Goal: Task Accomplishment & Management: Manage account settings

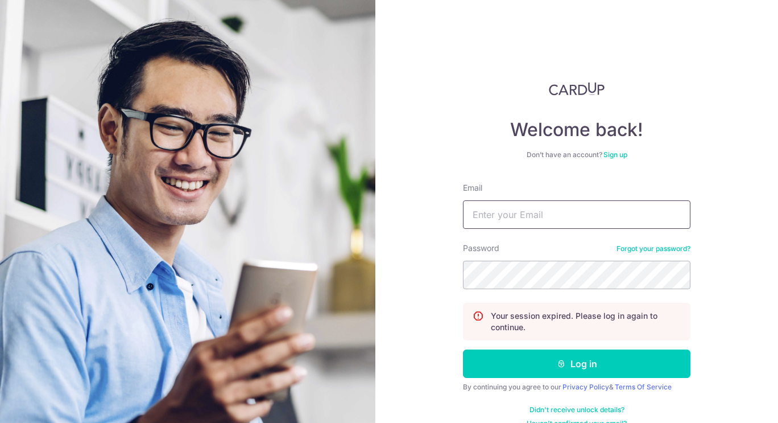
type input "[PERSON_NAME][EMAIL_ADDRESS][DOMAIN_NAME]"
click at [500, 362] on button "Log in" at bounding box center [577, 363] width 228 height 28
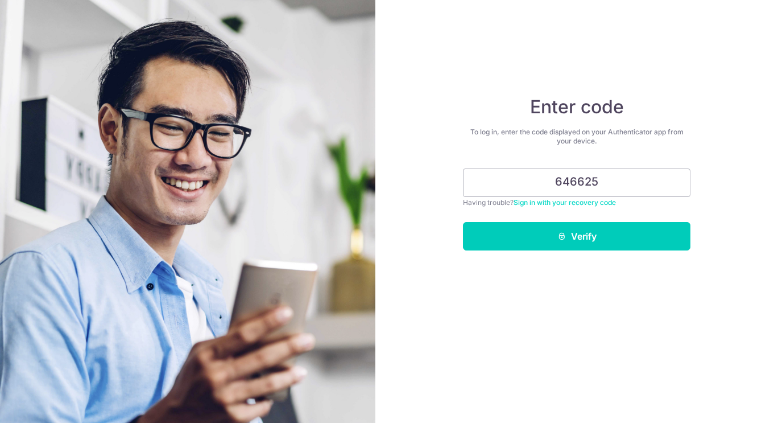
type input "646625"
click at [541, 244] on button "Verify" at bounding box center [577, 236] width 228 height 28
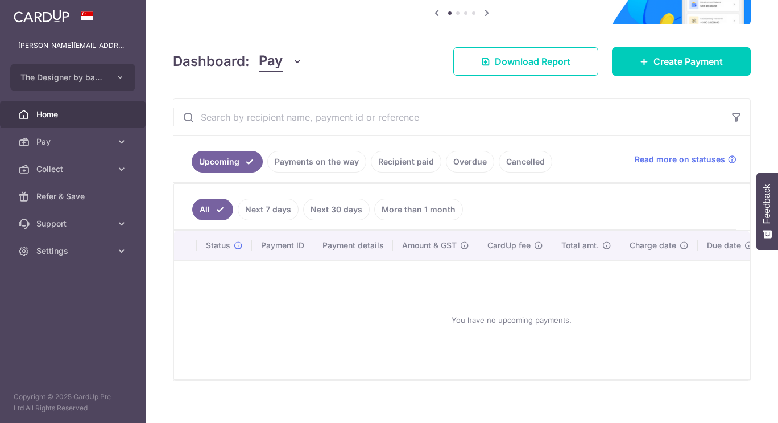
scroll to position [139, 0]
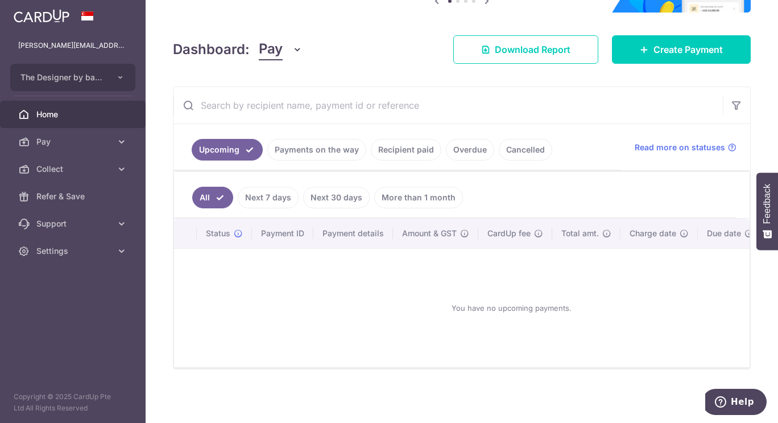
click at [109, 139] on span "Pay" at bounding box center [73, 141] width 75 height 11
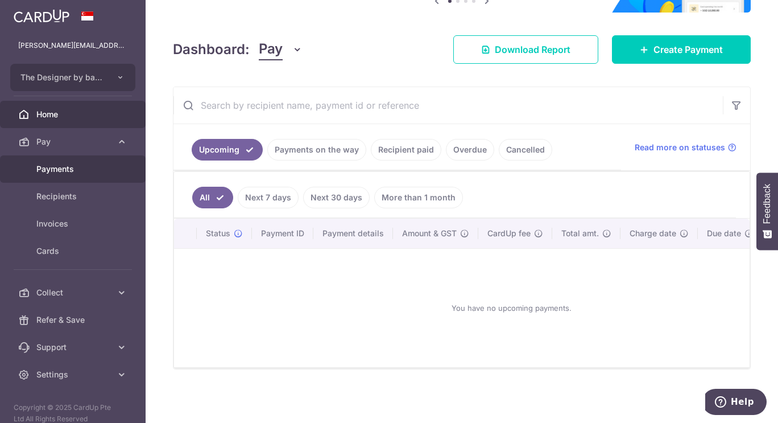
click at [84, 172] on span "Payments" at bounding box center [73, 168] width 75 height 11
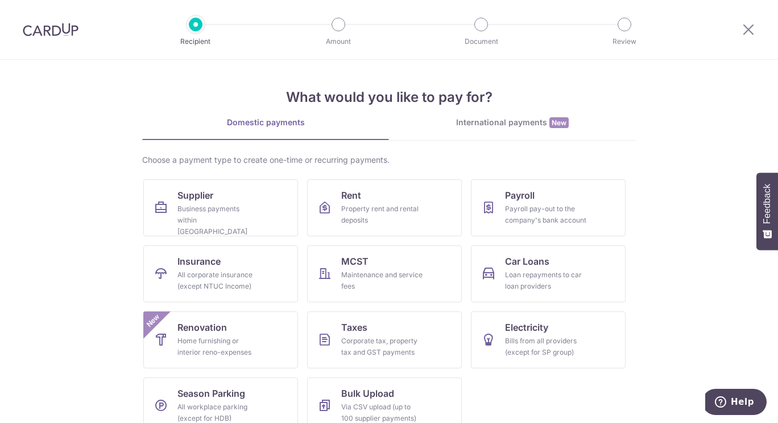
click at [59, 24] on img at bounding box center [51, 30] width 56 height 14
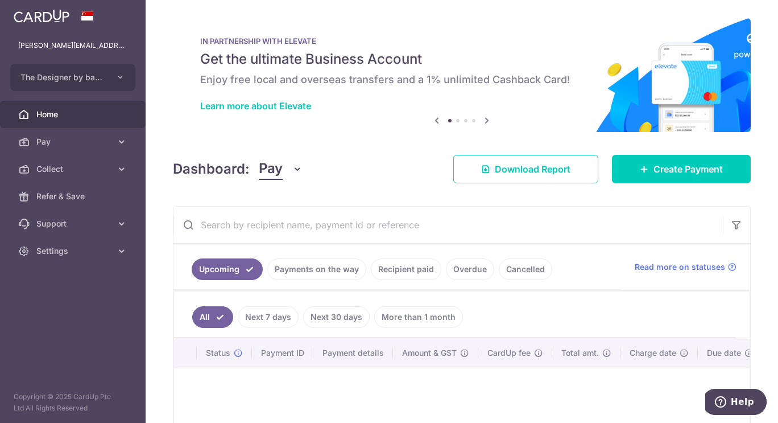
click at [122, 171] on icon at bounding box center [121, 168] width 11 height 11
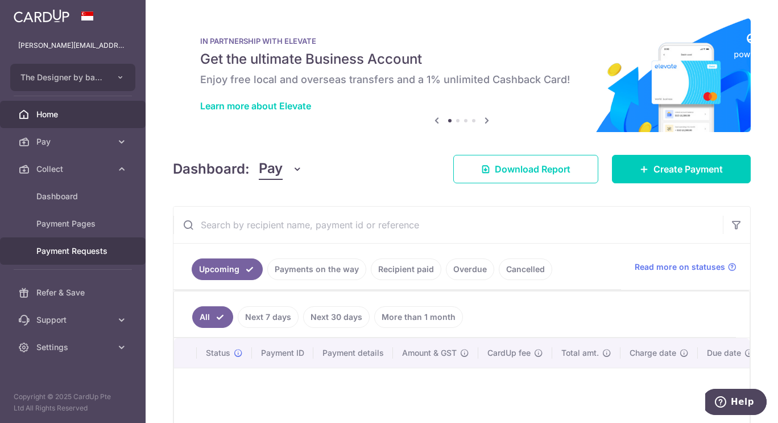
click at [94, 249] on span "Payment Requests" at bounding box center [73, 250] width 75 height 11
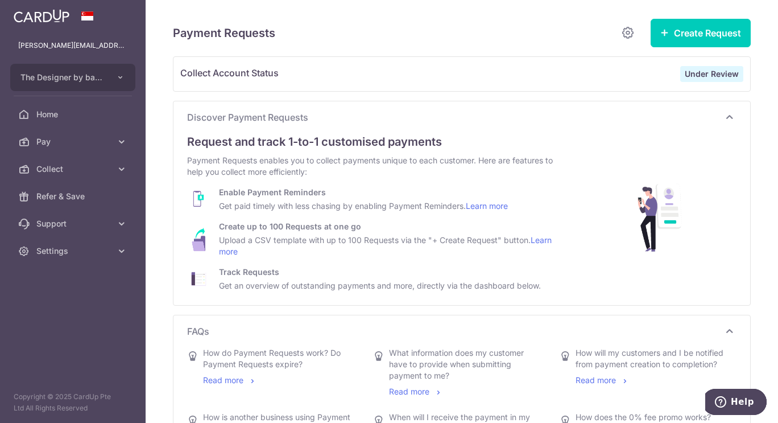
click at [127, 141] on icon at bounding box center [121, 141] width 11 height 11
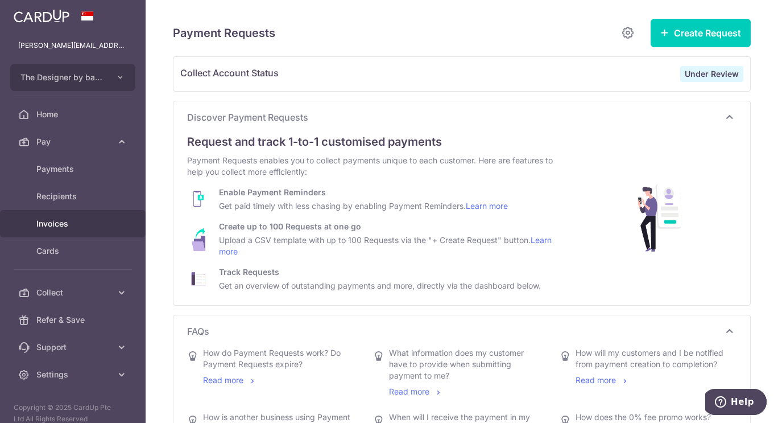
click at [59, 217] on link "Invoices" at bounding box center [73, 223] width 146 height 27
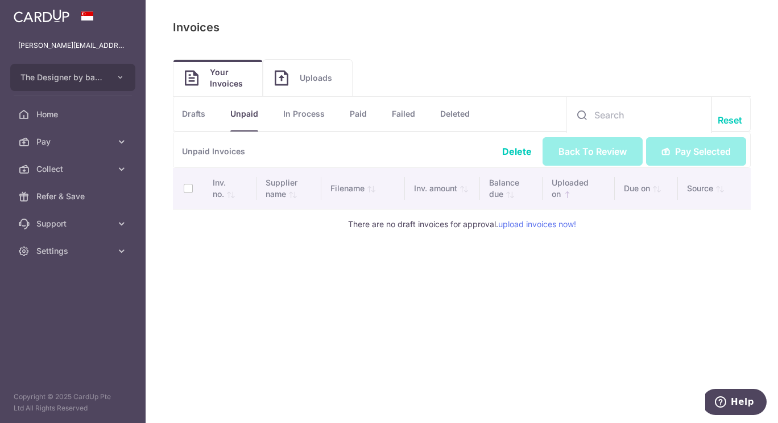
click at [307, 75] on span "Uploads" at bounding box center [320, 77] width 41 height 11
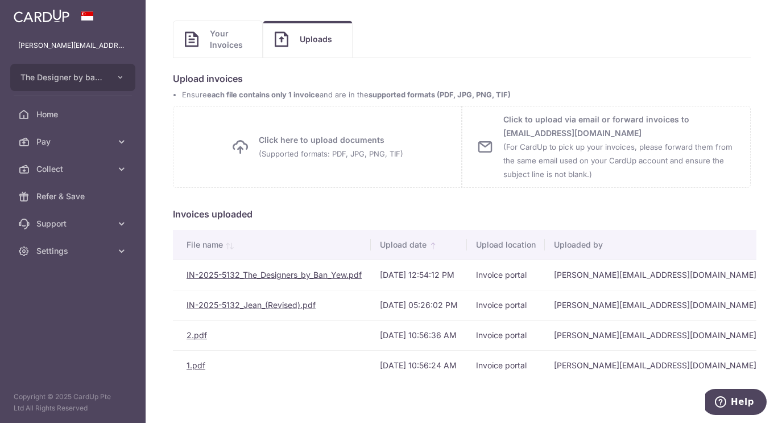
scroll to position [50, 0]
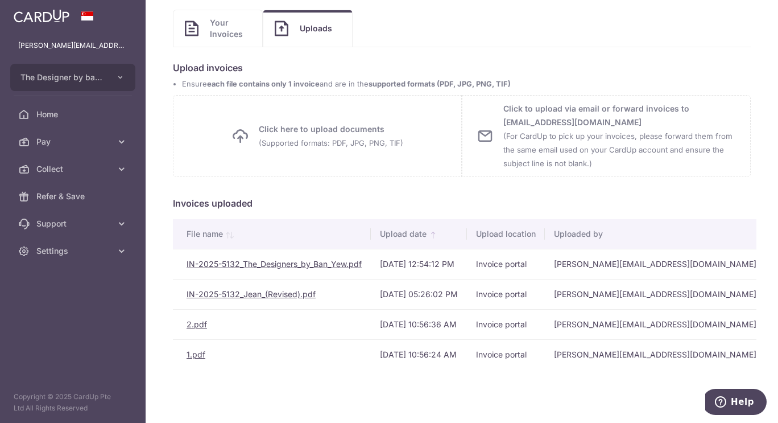
click at [300, 263] on link "IN-2025-5132_The_Designers_by_Ban_Yew.pdf" at bounding box center [274, 264] width 175 height 10
click at [736, 402] on span "Help" at bounding box center [742, 402] width 23 height 10
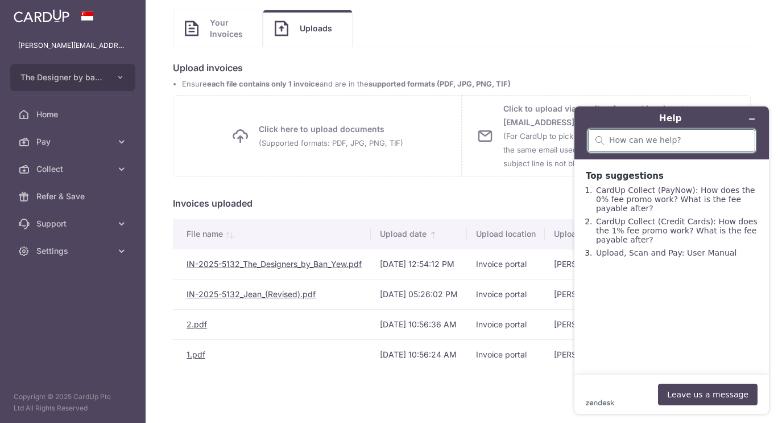
click at [694, 141] on input "search" at bounding box center [678, 140] width 139 height 10
type input "what happen after i upload the invoices"
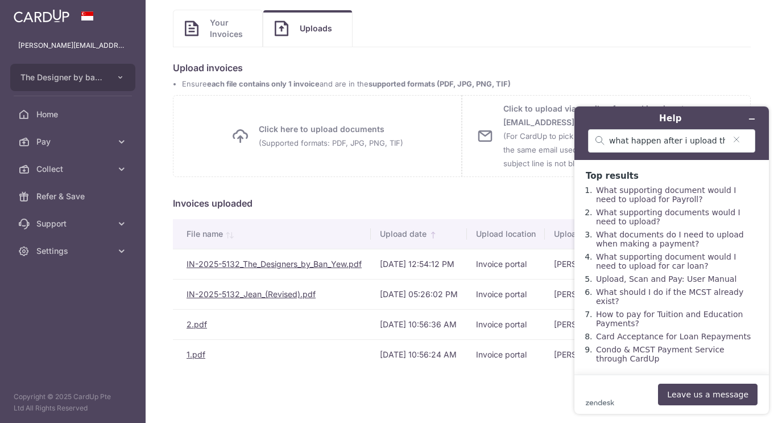
scroll to position [18, 0]
click at [333, 385] on div "Payables: Invoices Invoices Upload Invoices Your Invoices Uploads Unpaid Drafts…" at bounding box center [462, 211] width 633 height 423
click at [755, 116] on icon "Minimize widget" at bounding box center [752, 119] width 8 height 8
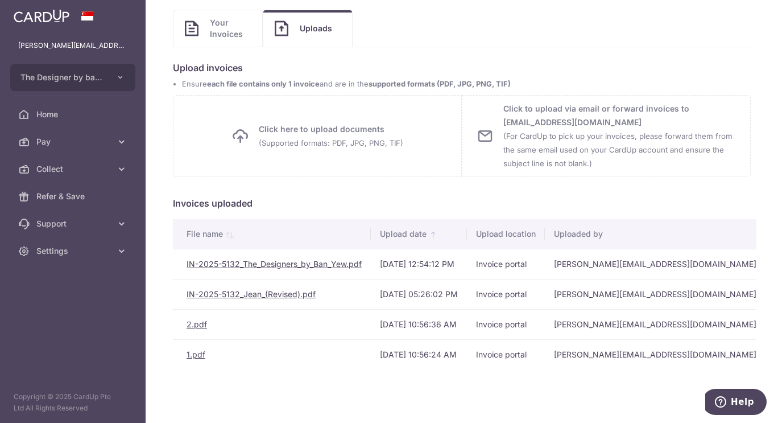
click at [126, 142] on icon at bounding box center [121, 141] width 11 height 11
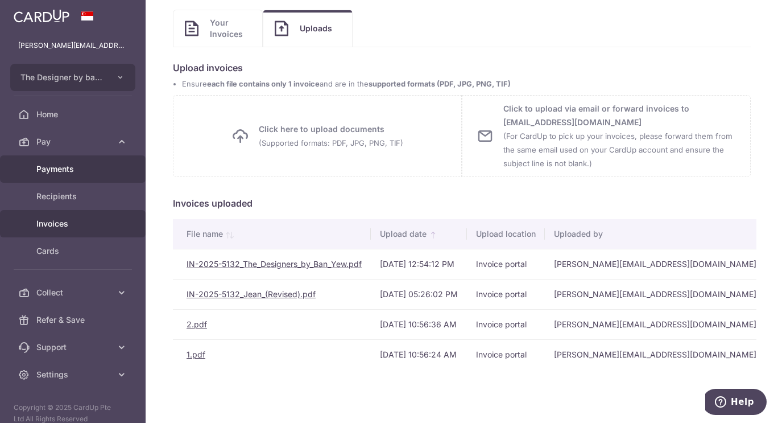
click at [76, 172] on span "Payments" at bounding box center [73, 168] width 75 height 11
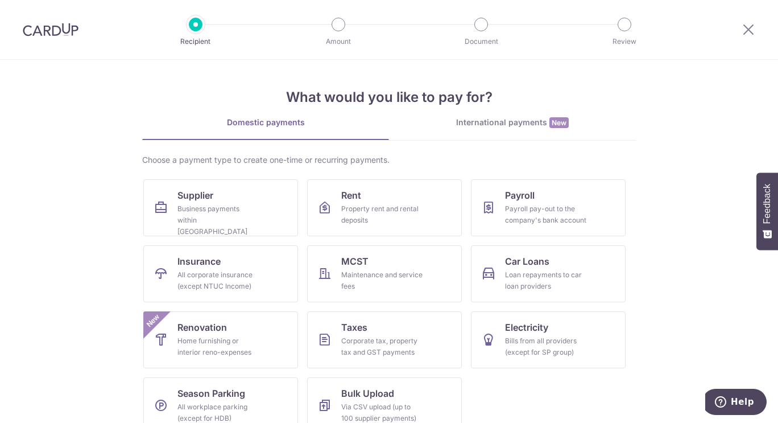
click at [65, 32] on img at bounding box center [51, 30] width 56 height 14
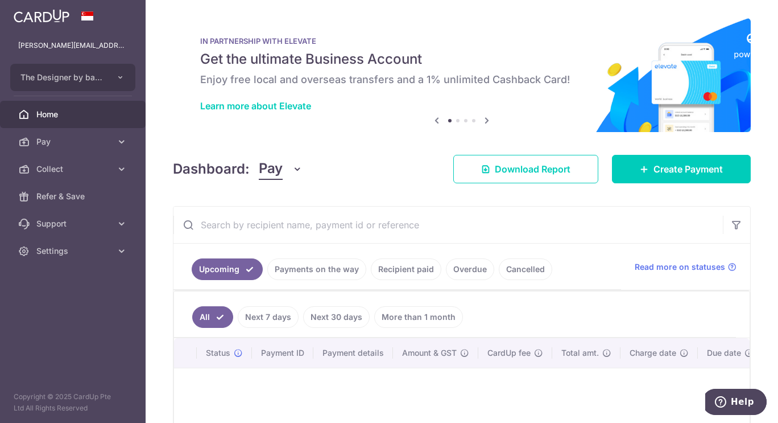
click at [85, 151] on link "Pay" at bounding box center [73, 141] width 146 height 27
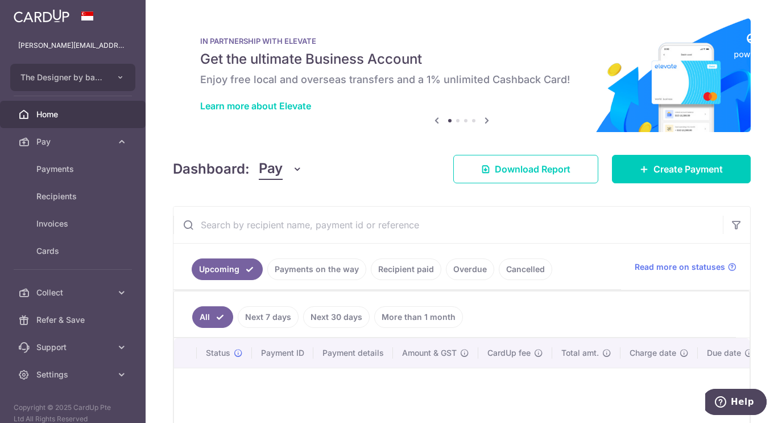
click at [314, 266] on link "Payments on the way" at bounding box center [316, 269] width 99 height 22
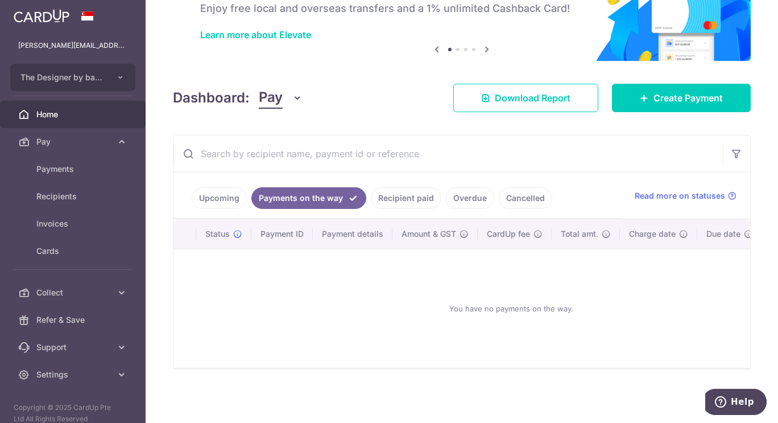
scroll to position [77, 0]
click at [406, 197] on link "Recipient paid" at bounding box center [406, 198] width 71 height 22
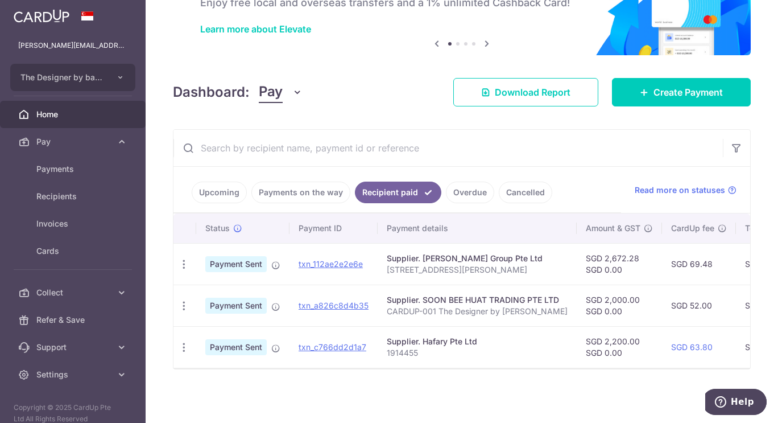
click at [467, 193] on link "Overdue" at bounding box center [470, 193] width 48 height 22
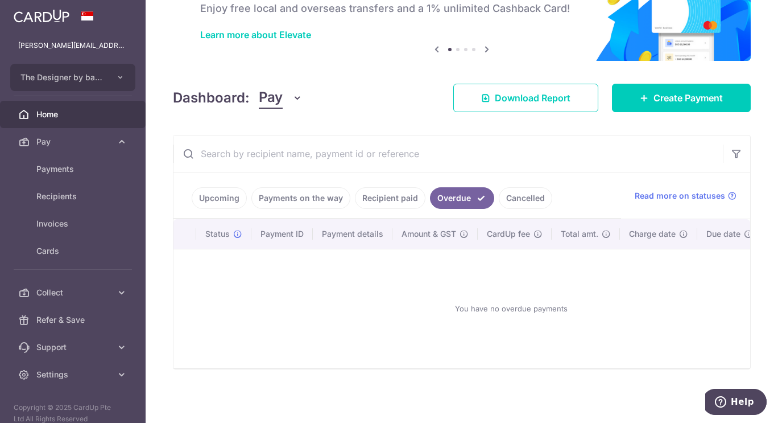
click at [512, 195] on link "Cancelled" at bounding box center [525, 198] width 53 height 22
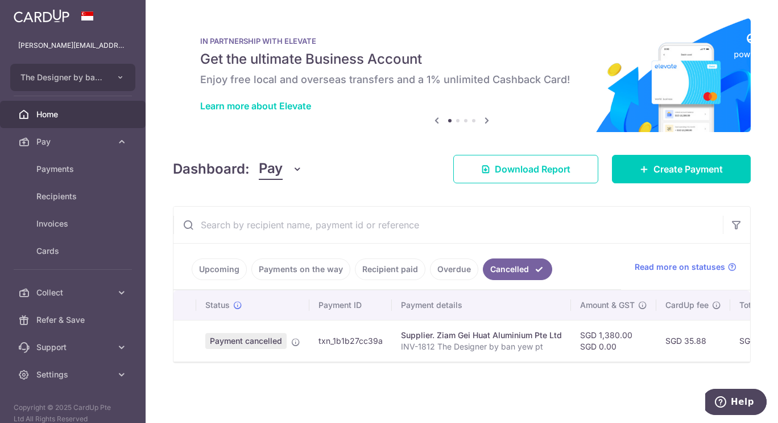
scroll to position [0, 0]
click at [224, 273] on link "Upcoming" at bounding box center [219, 269] width 55 height 22
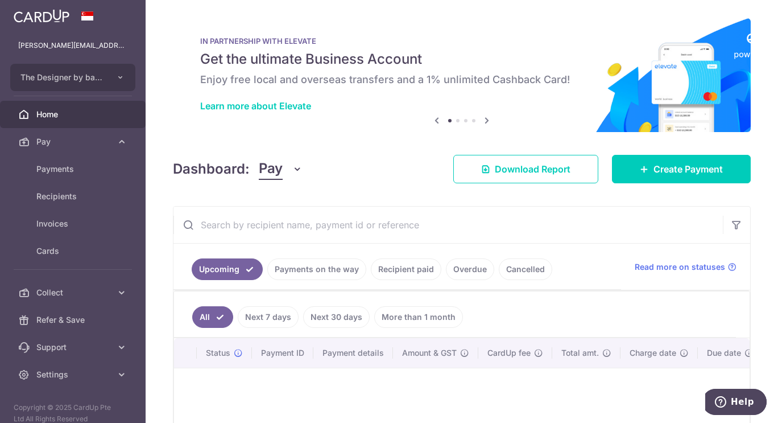
click at [484, 117] on icon at bounding box center [487, 120] width 14 height 14
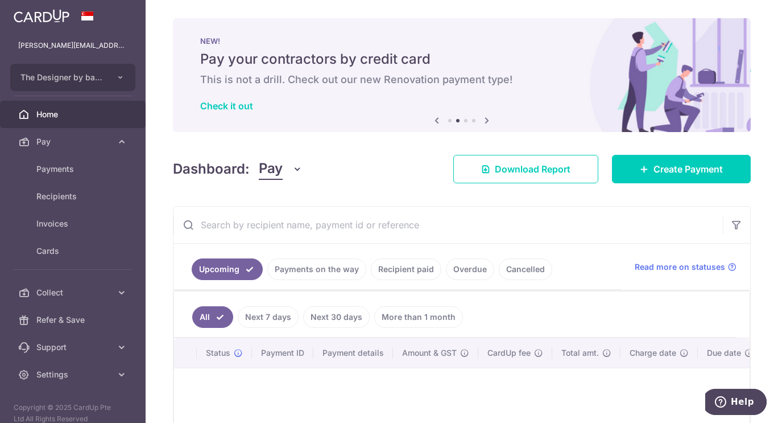
click at [484, 117] on icon at bounding box center [487, 120] width 14 height 14
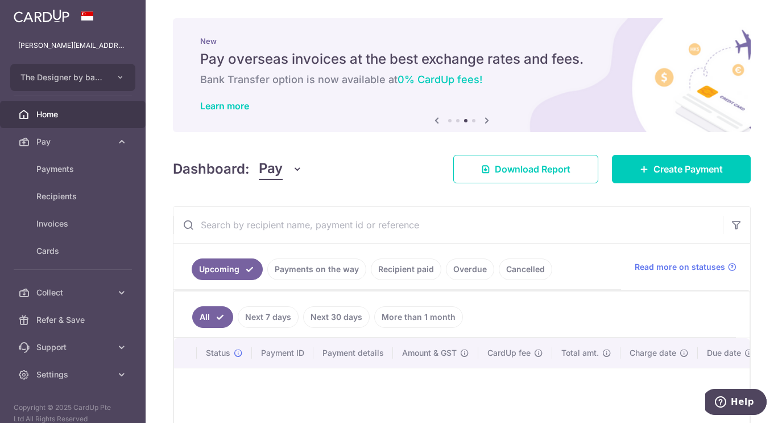
click at [73, 148] on link "Pay" at bounding box center [73, 141] width 146 height 27
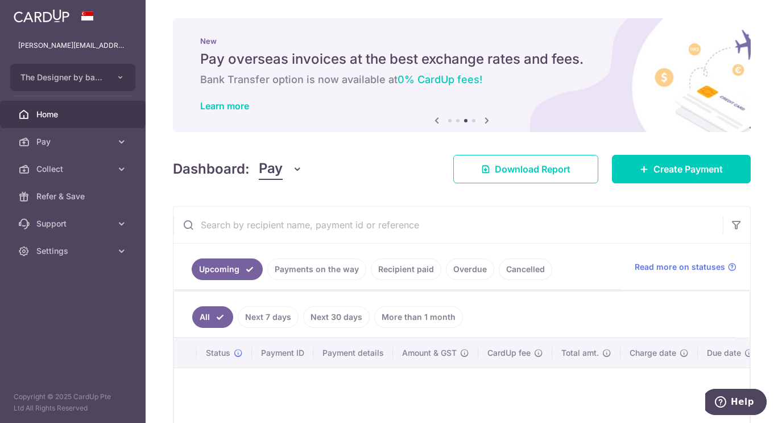
click at [73, 148] on link "Pay" at bounding box center [73, 141] width 146 height 27
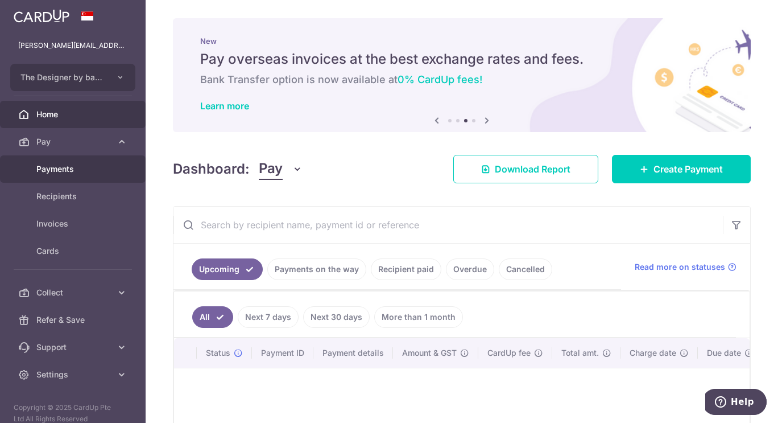
click at [68, 164] on span "Payments" at bounding box center [73, 168] width 75 height 11
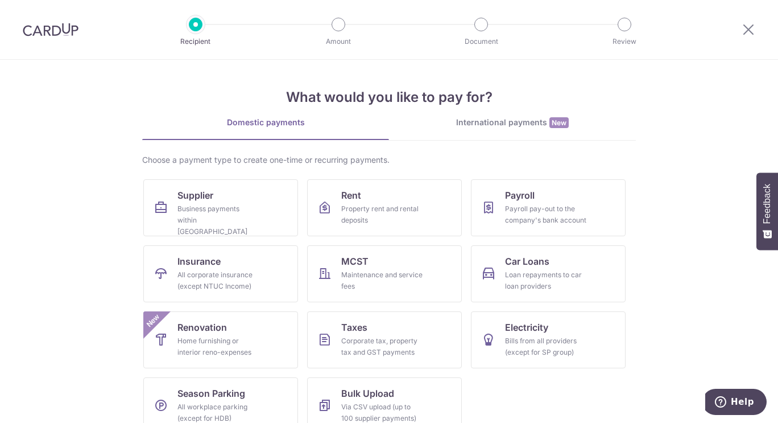
click at [52, 21] on div at bounding box center [50, 29] width 101 height 59
click at [49, 31] on img at bounding box center [51, 30] width 56 height 14
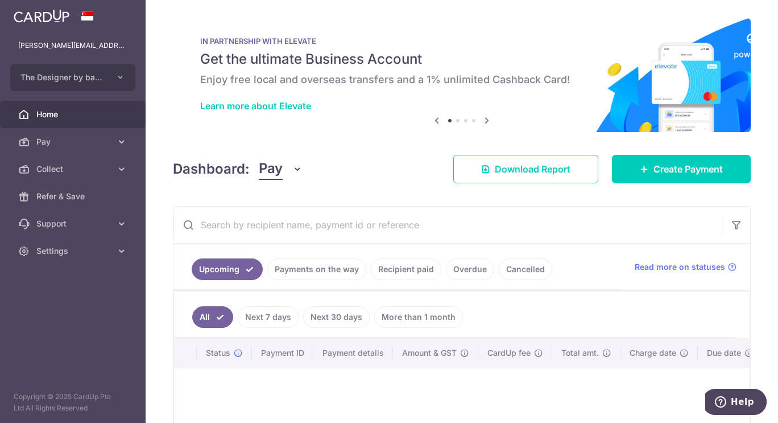
click at [101, 169] on span "Collect" at bounding box center [73, 168] width 75 height 11
click at [123, 141] on icon at bounding box center [121, 141] width 11 height 11
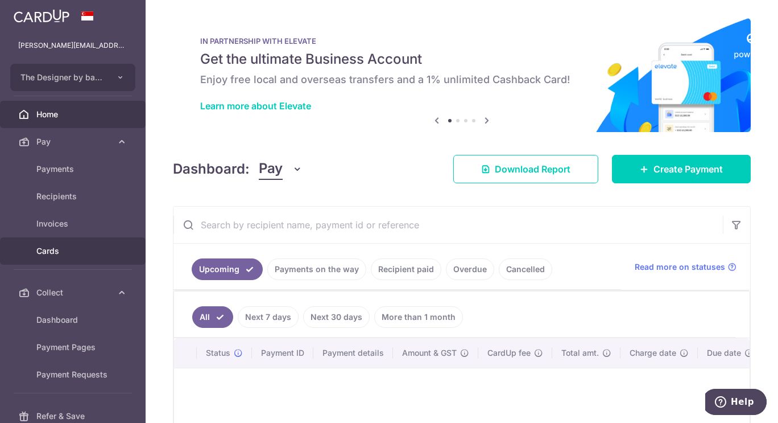
click at [69, 254] on span "Cards" at bounding box center [73, 250] width 75 height 11
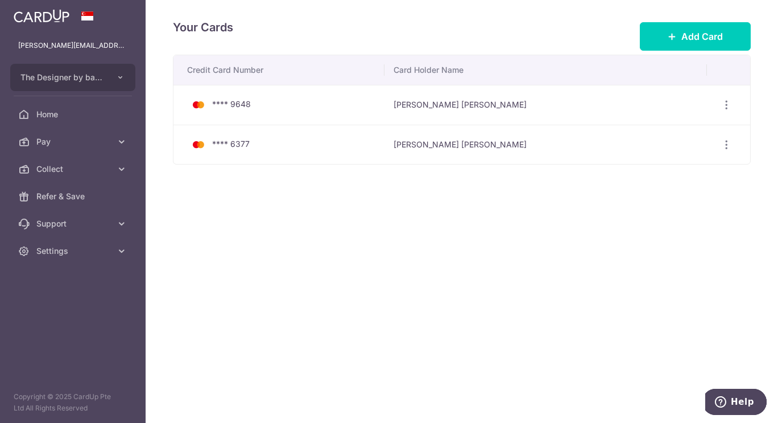
click at [117, 141] on icon at bounding box center [121, 141] width 11 height 11
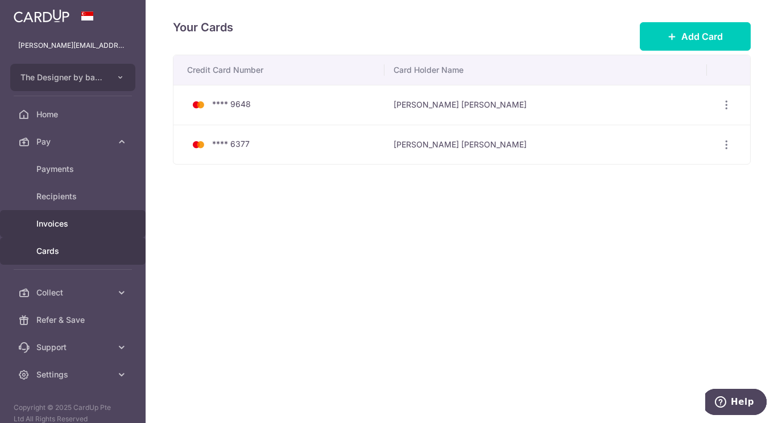
click at [89, 221] on span "Invoices" at bounding box center [73, 223] width 75 height 11
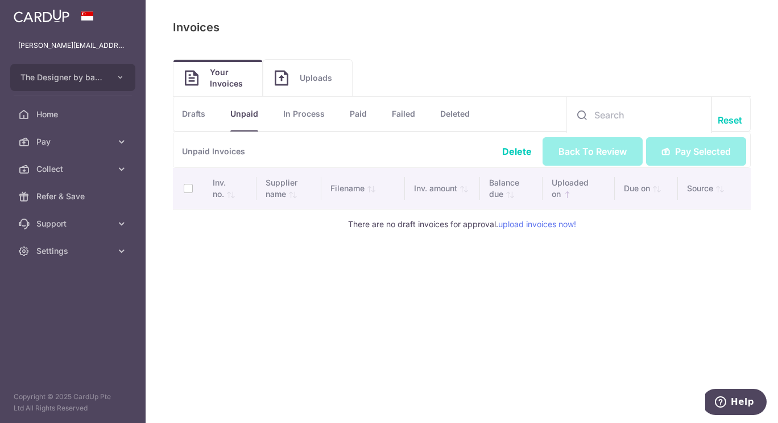
click at [628, 113] on input "text" at bounding box center [639, 115] width 145 height 36
click at [196, 116] on link "Drafts" at bounding box center [193, 114] width 23 height 34
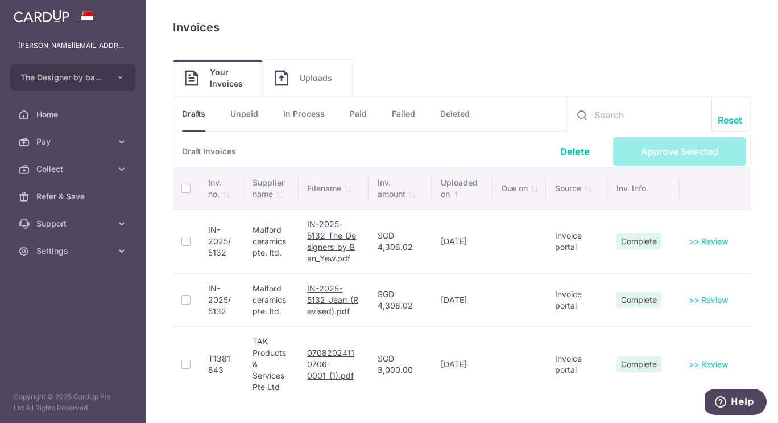
click at [248, 118] on link "Unpaid" at bounding box center [244, 114] width 28 height 34
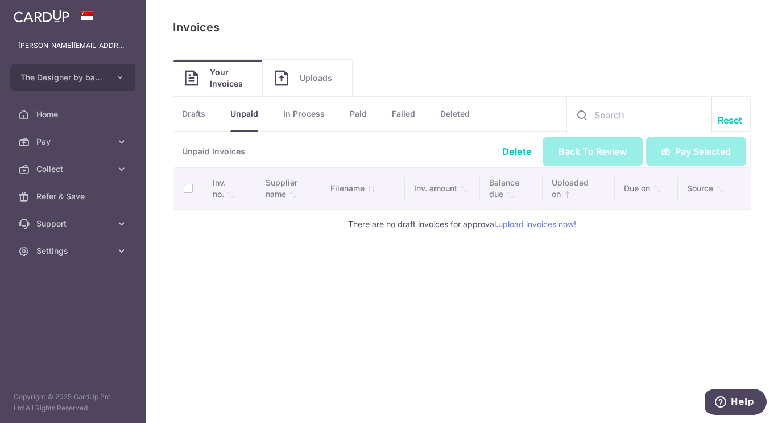
click at [306, 117] on link "In Process" at bounding box center [304, 114] width 42 height 34
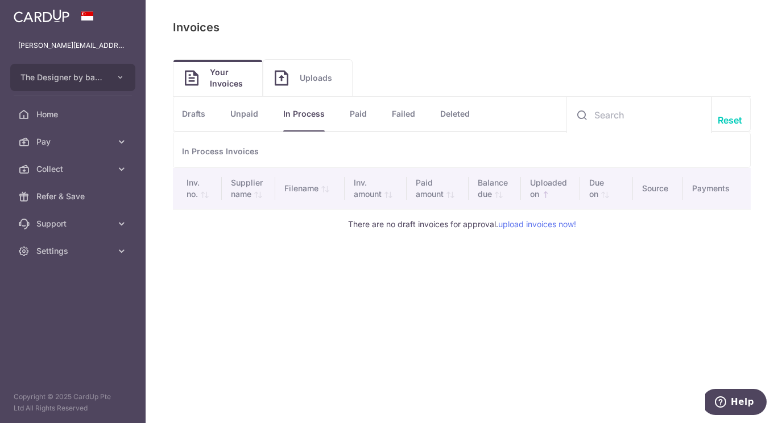
click at [362, 116] on link "Paid" at bounding box center [358, 114] width 17 height 34
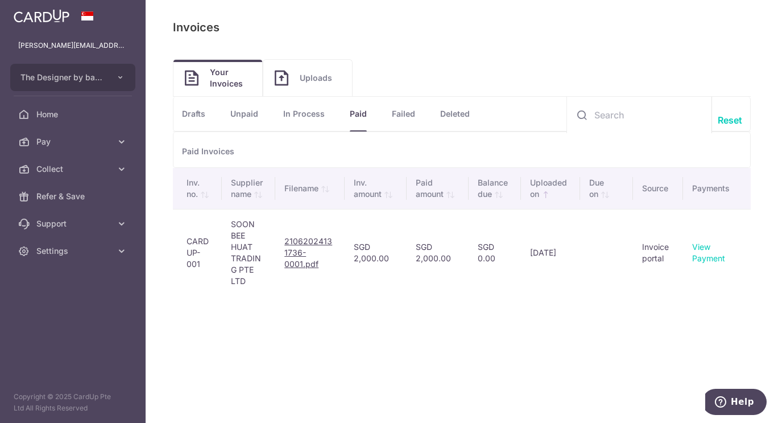
click at [406, 115] on link "Failed" at bounding box center [403, 114] width 23 height 34
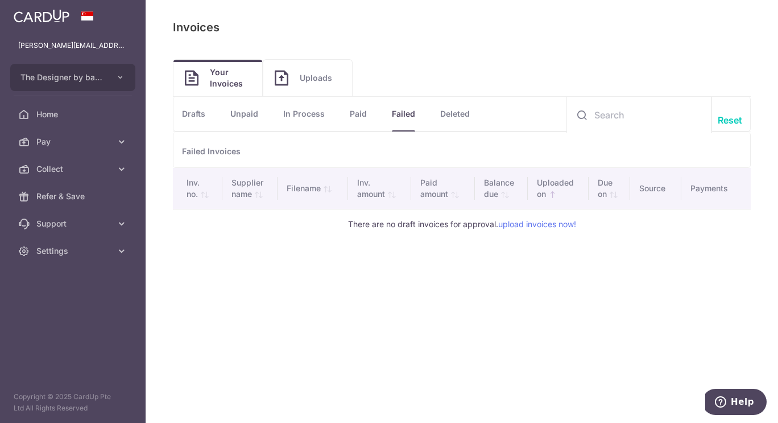
click at [360, 113] on link "Paid" at bounding box center [358, 114] width 17 height 34
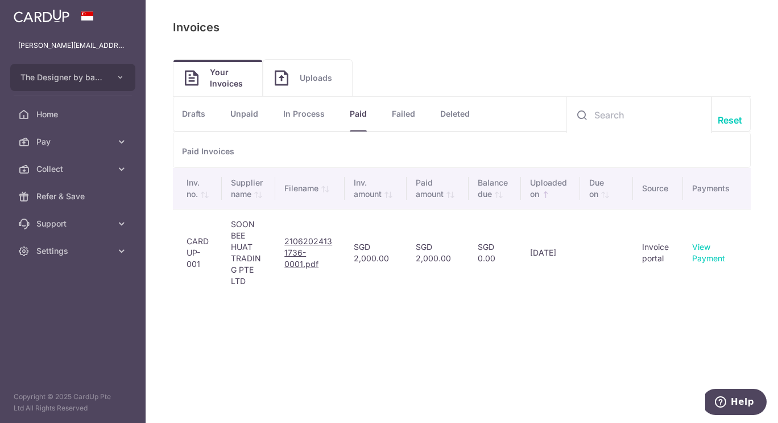
click at [416, 116] on li "Deleted" at bounding box center [442, 114] width 55 height 34
click at [415, 118] on link "Failed" at bounding box center [403, 114] width 23 height 34
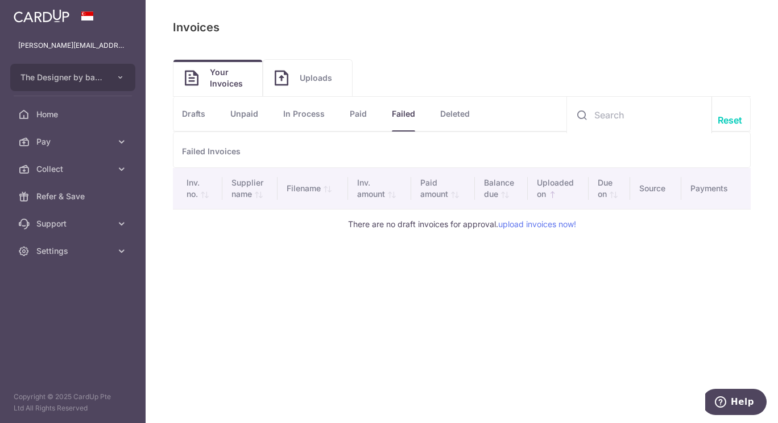
click at [458, 115] on link "Deleted" at bounding box center [455, 114] width 30 height 34
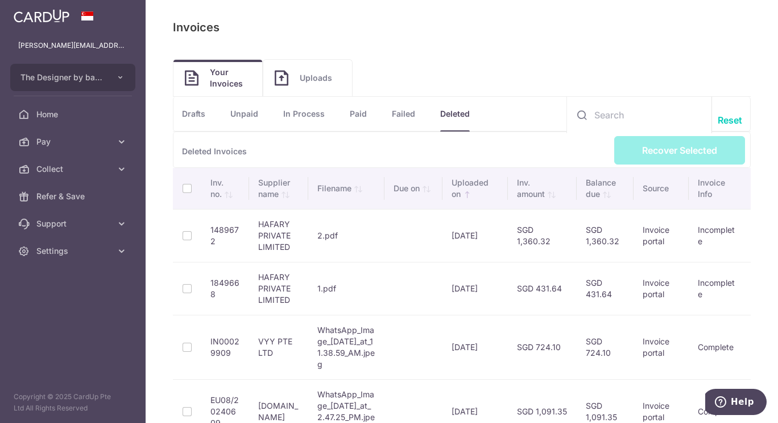
click at [629, 113] on input "text" at bounding box center [639, 115] width 145 height 36
type input "malford"
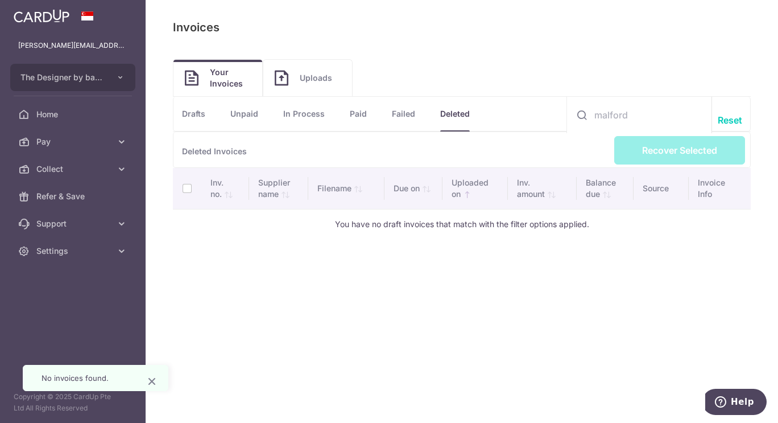
click at [292, 81] on link "Uploads" at bounding box center [307, 78] width 89 height 36
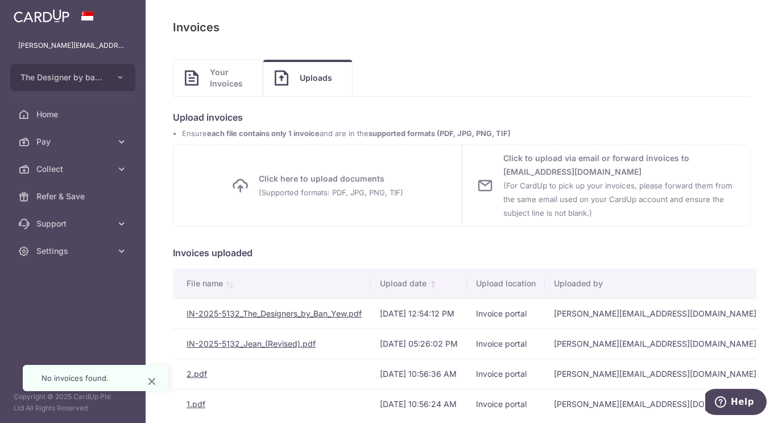
scroll to position [50, 0]
